Goal: Find specific page/section: Find specific page/section

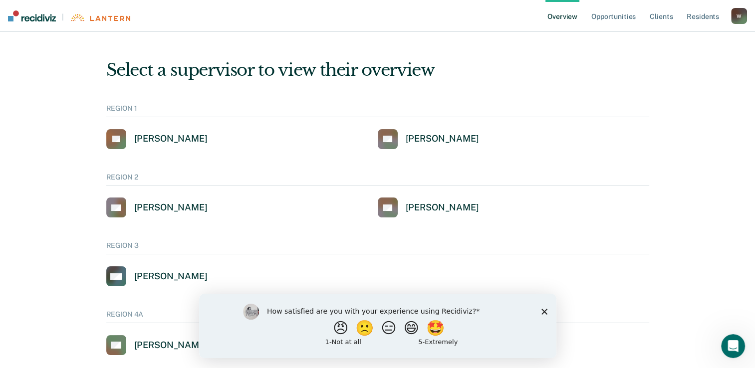
click at [748, 17] on nav "| Overview Opportunities Client s Resident s [EMAIL_ADDRESS][US_STATE][DOMAIN_N…" at bounding box center [377, 16] width 755 height 32
click at [741, 18] on div "W" at bounding box center [739, 16] width 16 height 16
click at [660, 16] on link "Client s" at bounding box center [660, 16] width 27 height 32
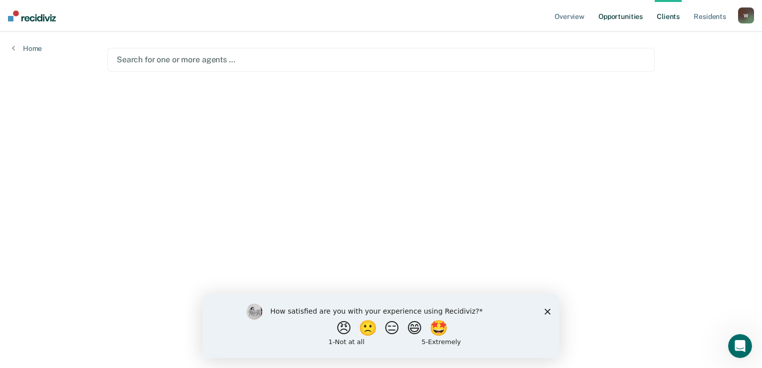
click at [627, 19] on link "Opportunities" at bounding box center [620, 16] width 48 height 32
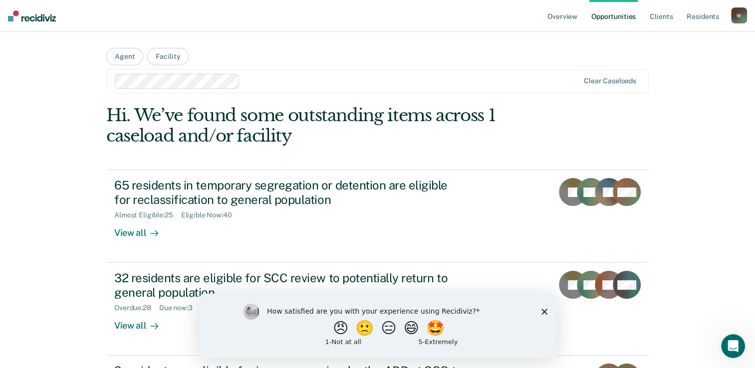
scroll to position [80, 0]
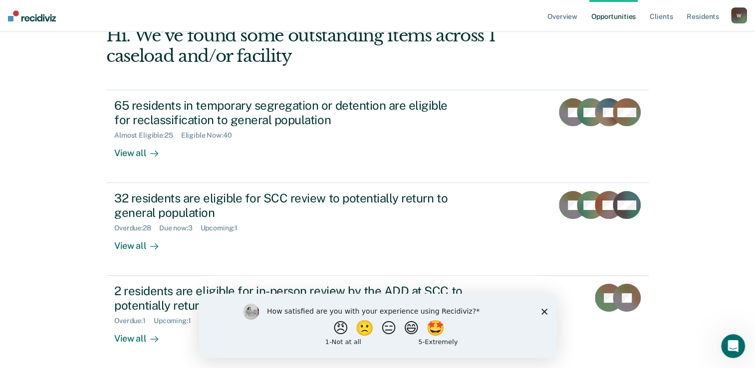
click at [544, 309] on icon "Close survey" at bounding box center [544, 311] width 6 height 6
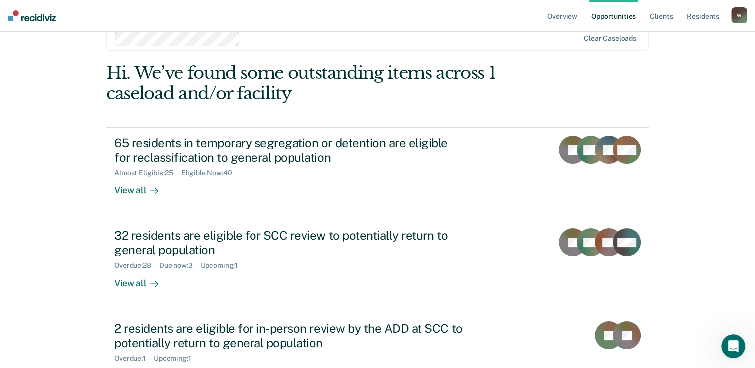
scroll to position [0, 0]
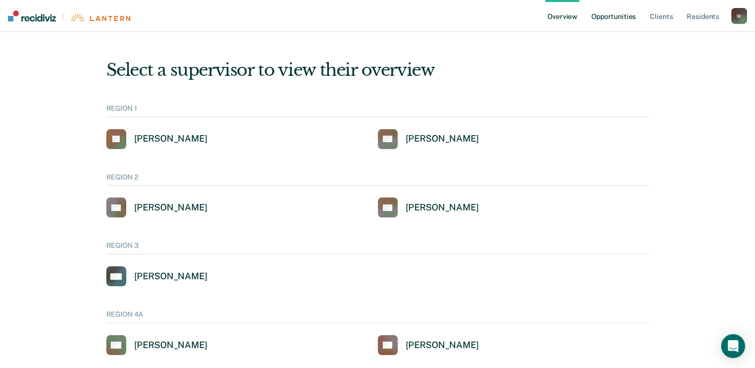
click at [610, 17] on link "Opportunities" at bounding box center [613, 16] width 48 height 32
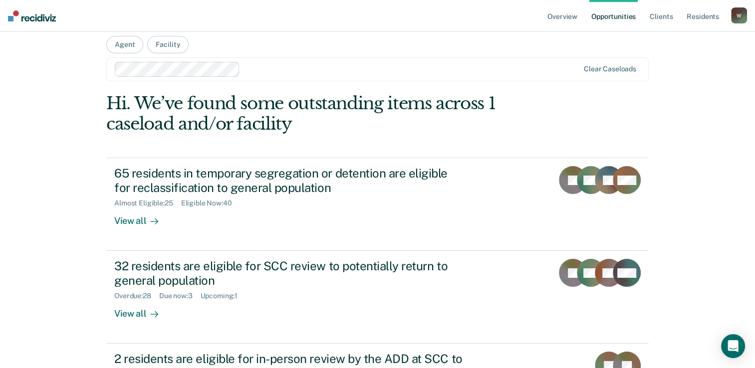
scroll to position [6, 0]
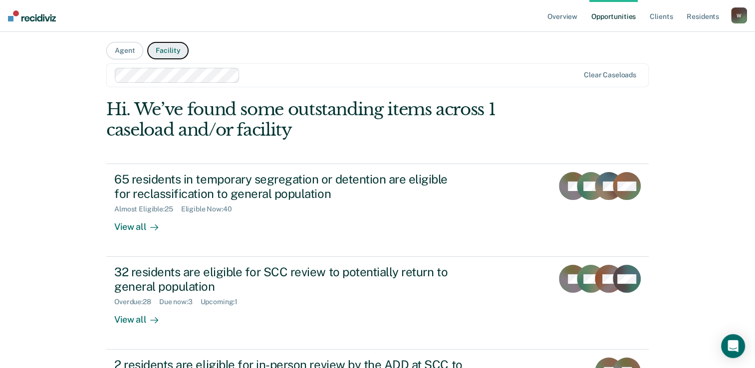
click at [171, 53] on button "Facility" at bounding box center [167, 50] width 41 height 17
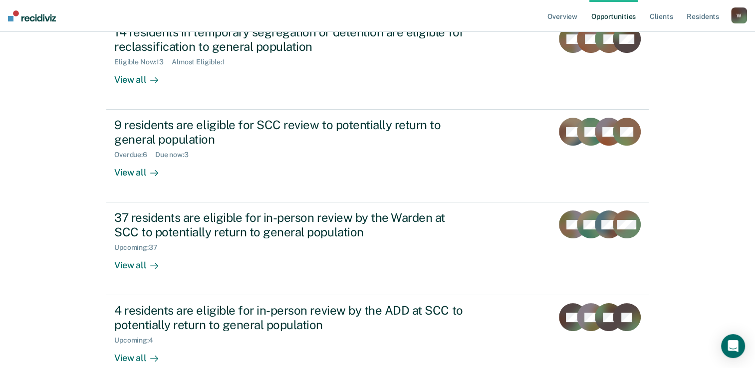
scroll to position [0, 0]
